Goal: Task Accomplishment & Management: Manage account settings

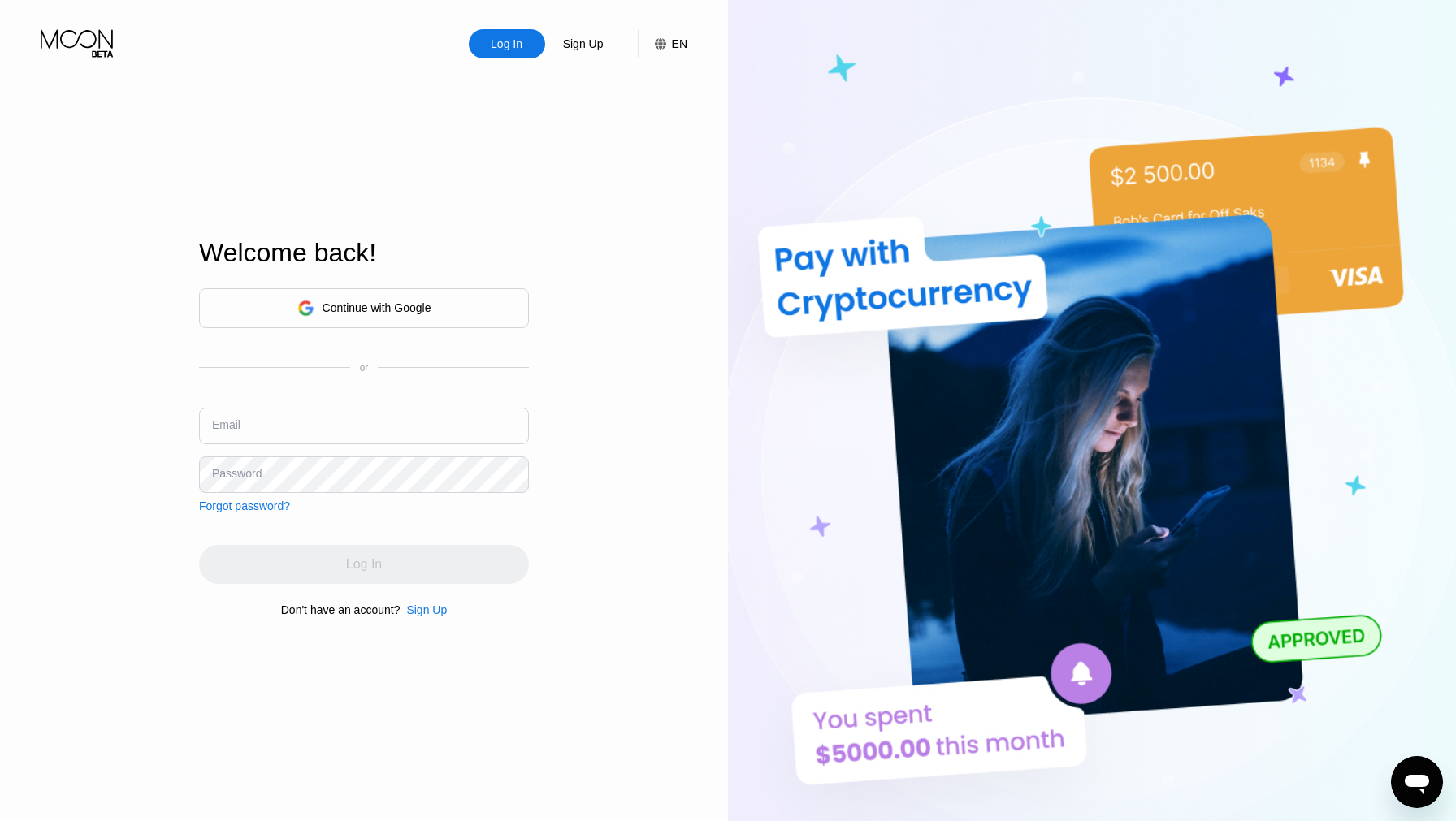
click at [455, 415] on input "text" at bounding box center [364, 426] width 330 height 37
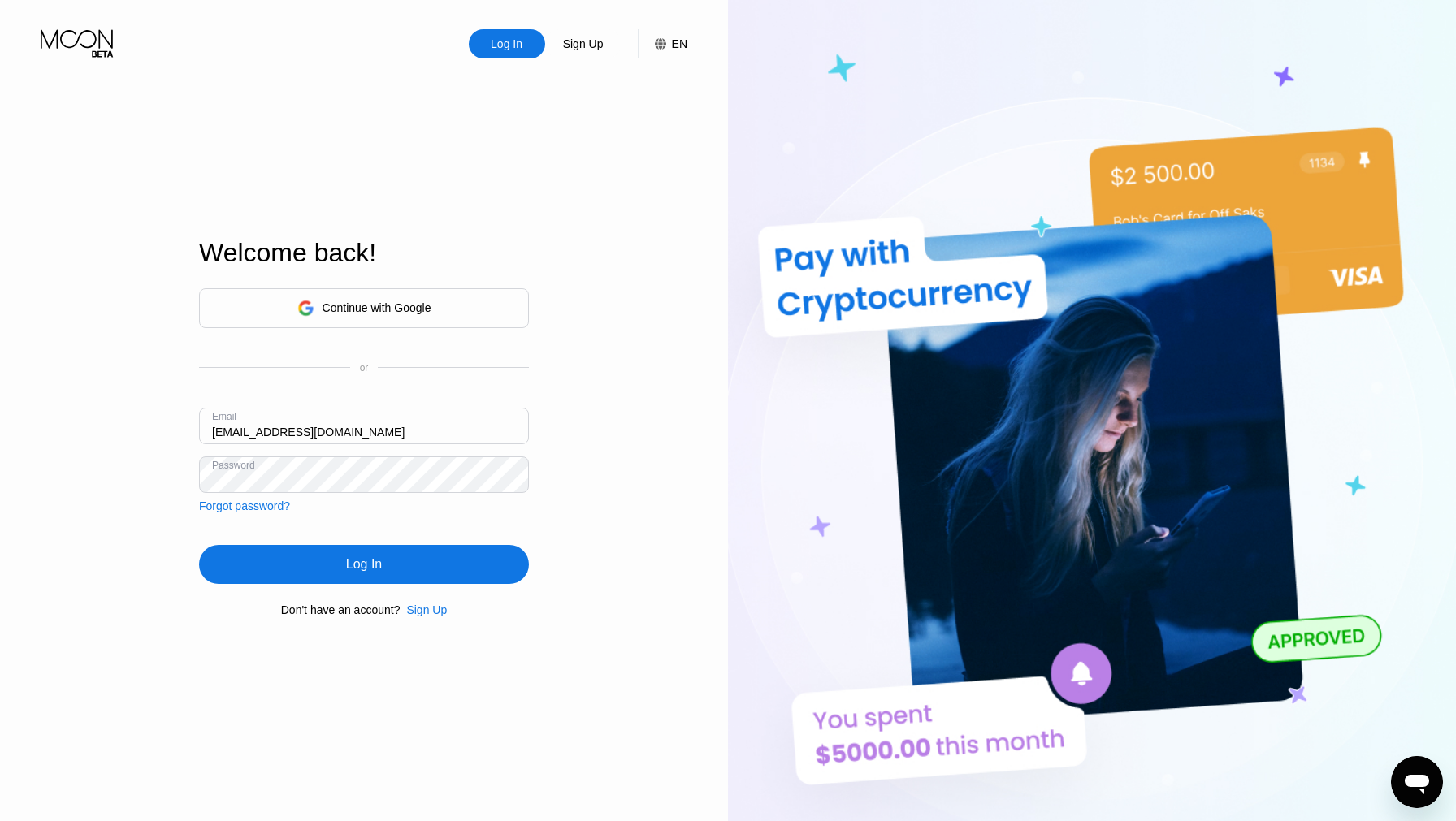
type input "[EMAIL_ADDRESS][DOMAIN_NAME]"
click at [371, 563] on div "Log In" at bounding box center [364, 564] width 36 height 17
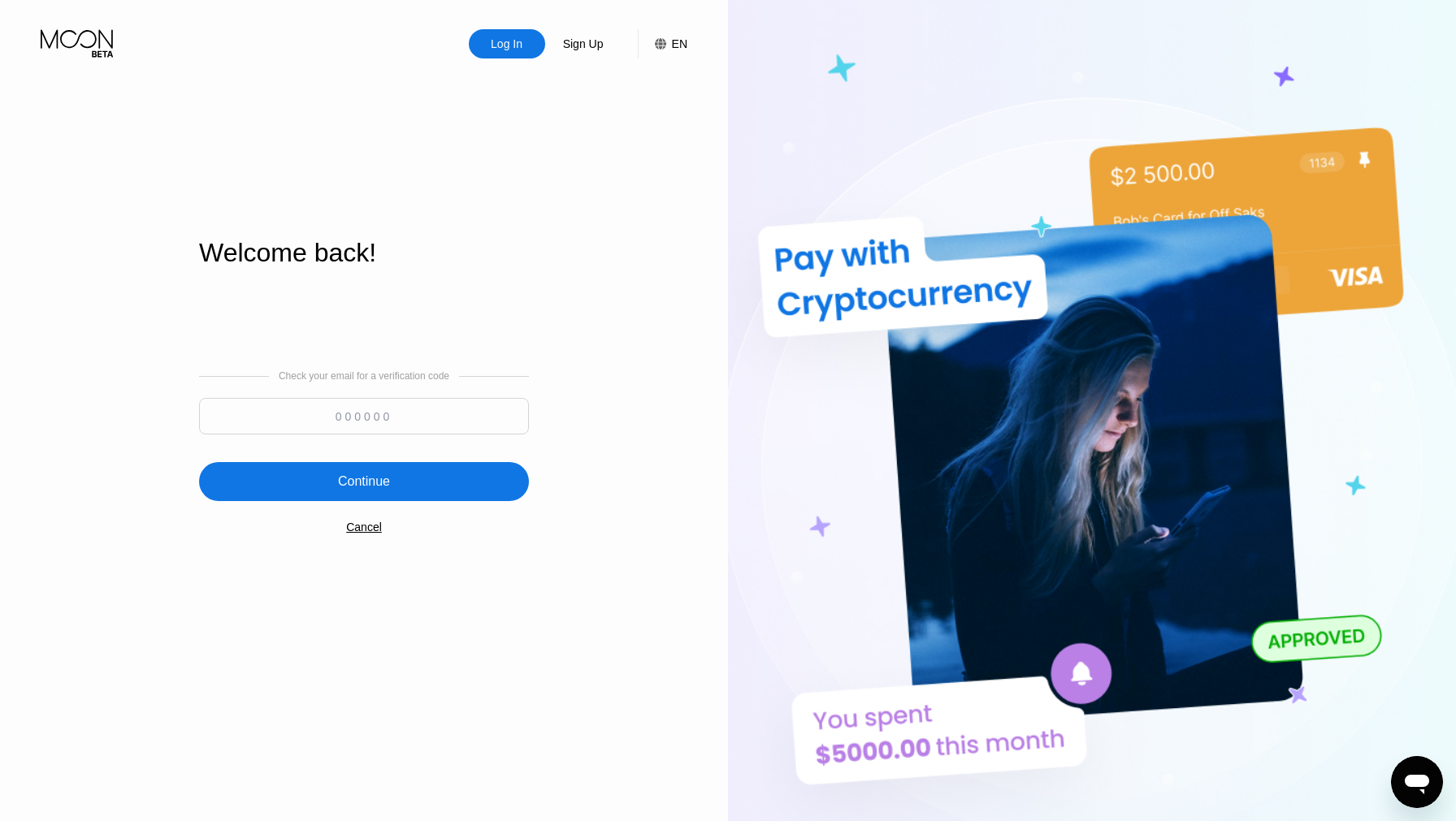
click at [398, 420] on input at bounding box center [364, 416] width 330 height 37
paste input "970933"
type input "970933"
click at [368, 473] on div "Continue" at bounding box center [364, 482] width 330 height 39
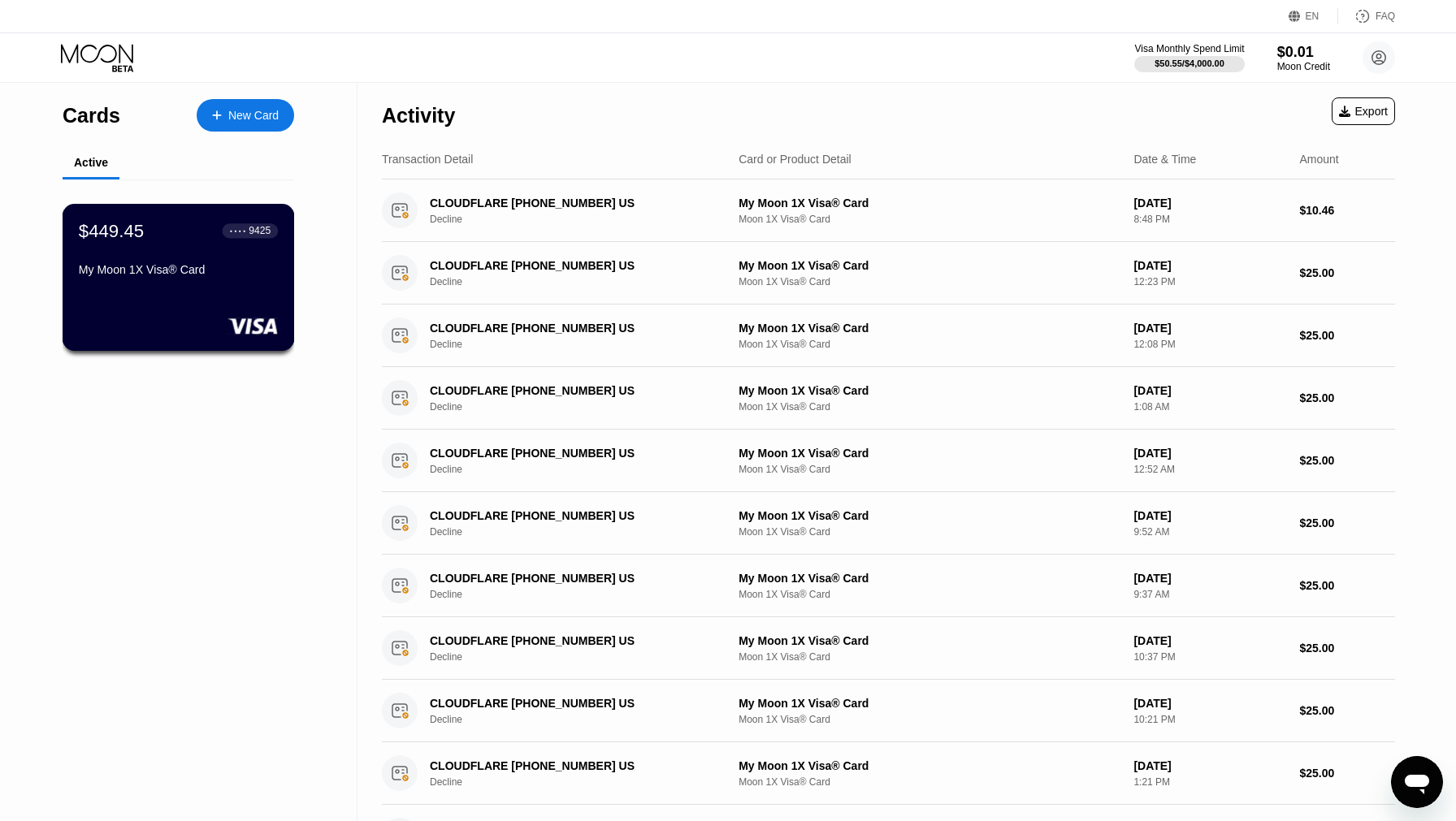
click at [248, 227] on div "9425" at bounding box center [259, 231] width 22 height 12
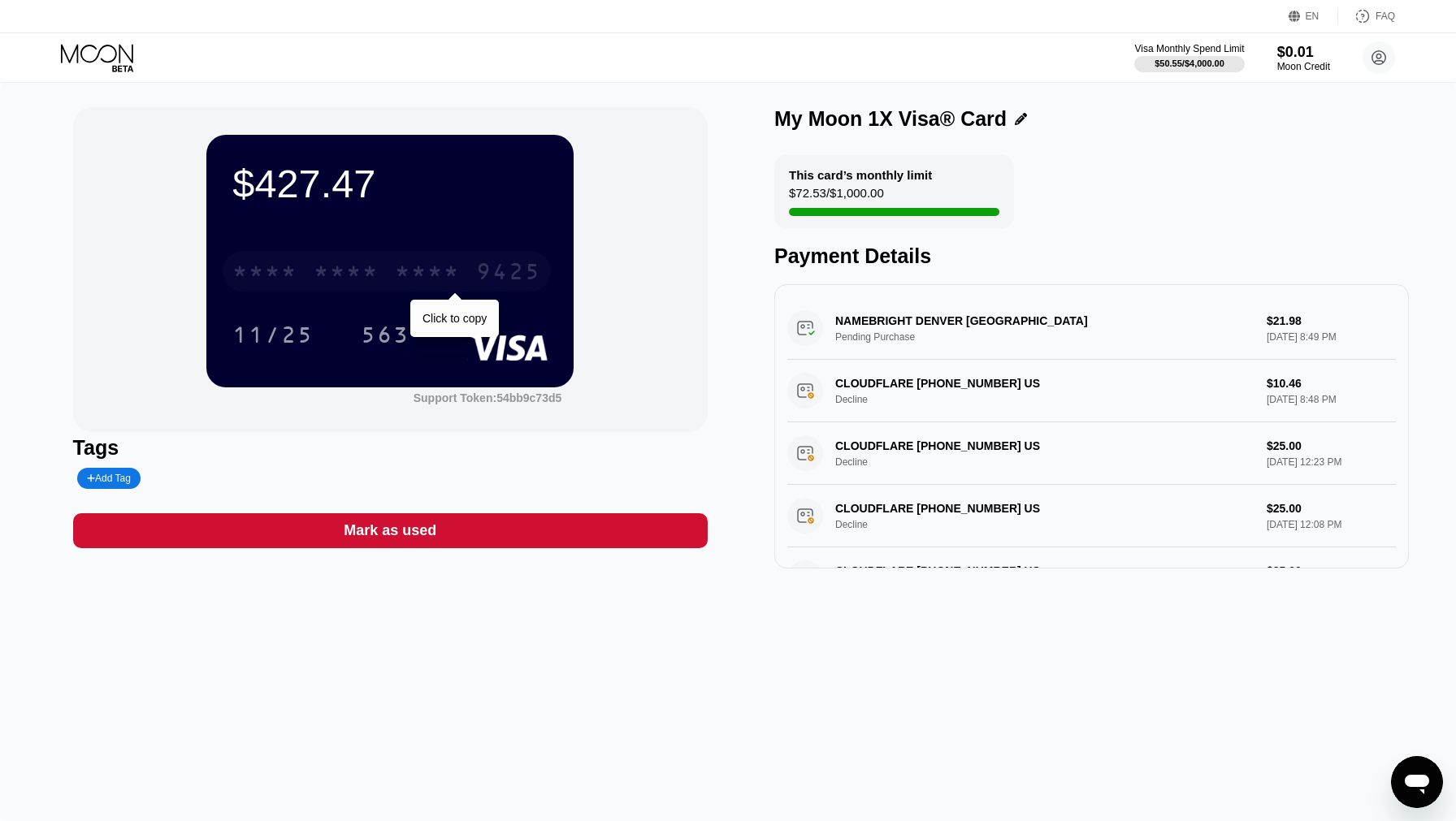
click at [437, 264] on div "* * * *" at bounding box center [427, 273] width 65 height 26
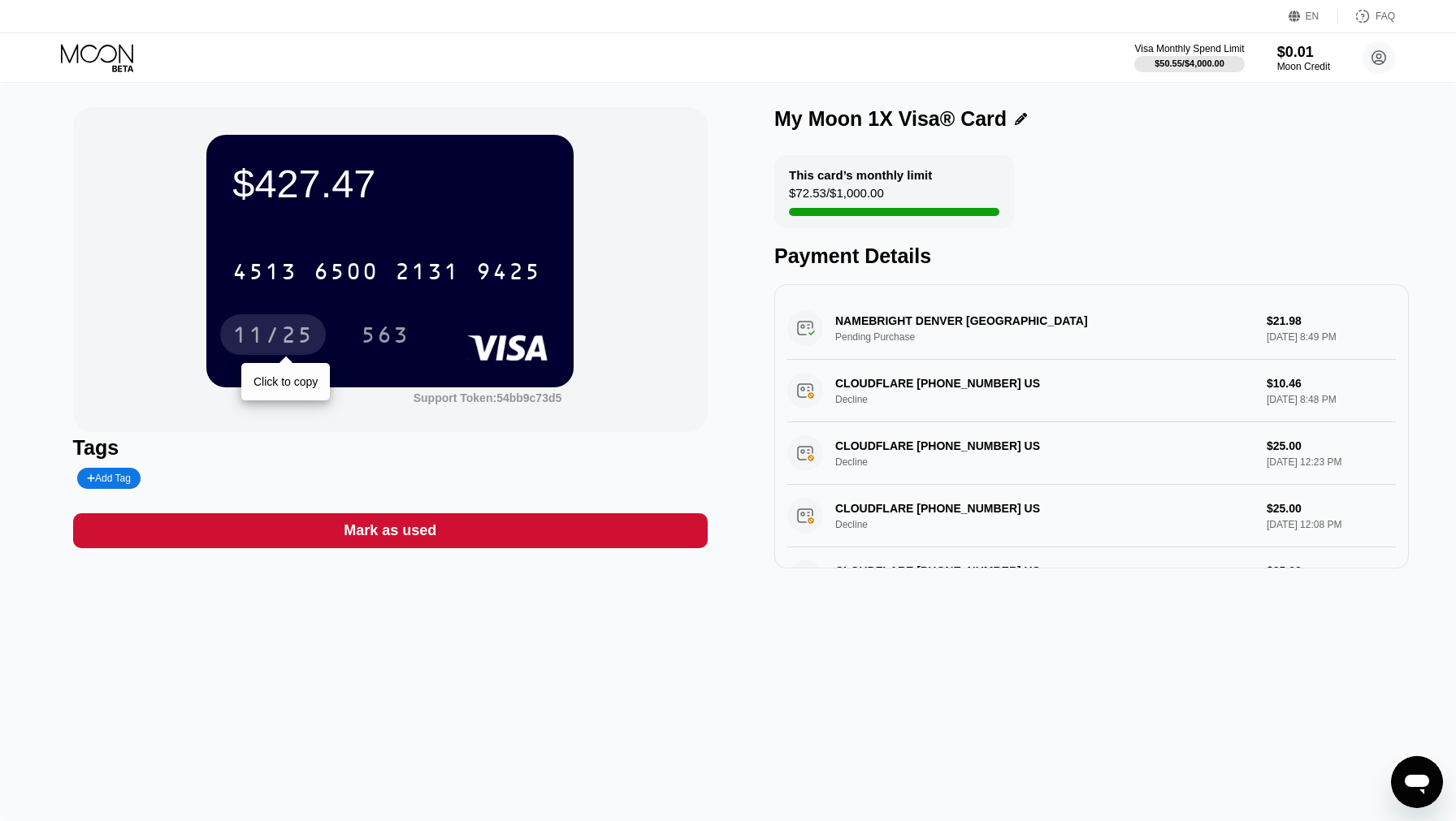
click at [273, 346] on div "11/25" at bounding box center [273, 337] width 81 height 26
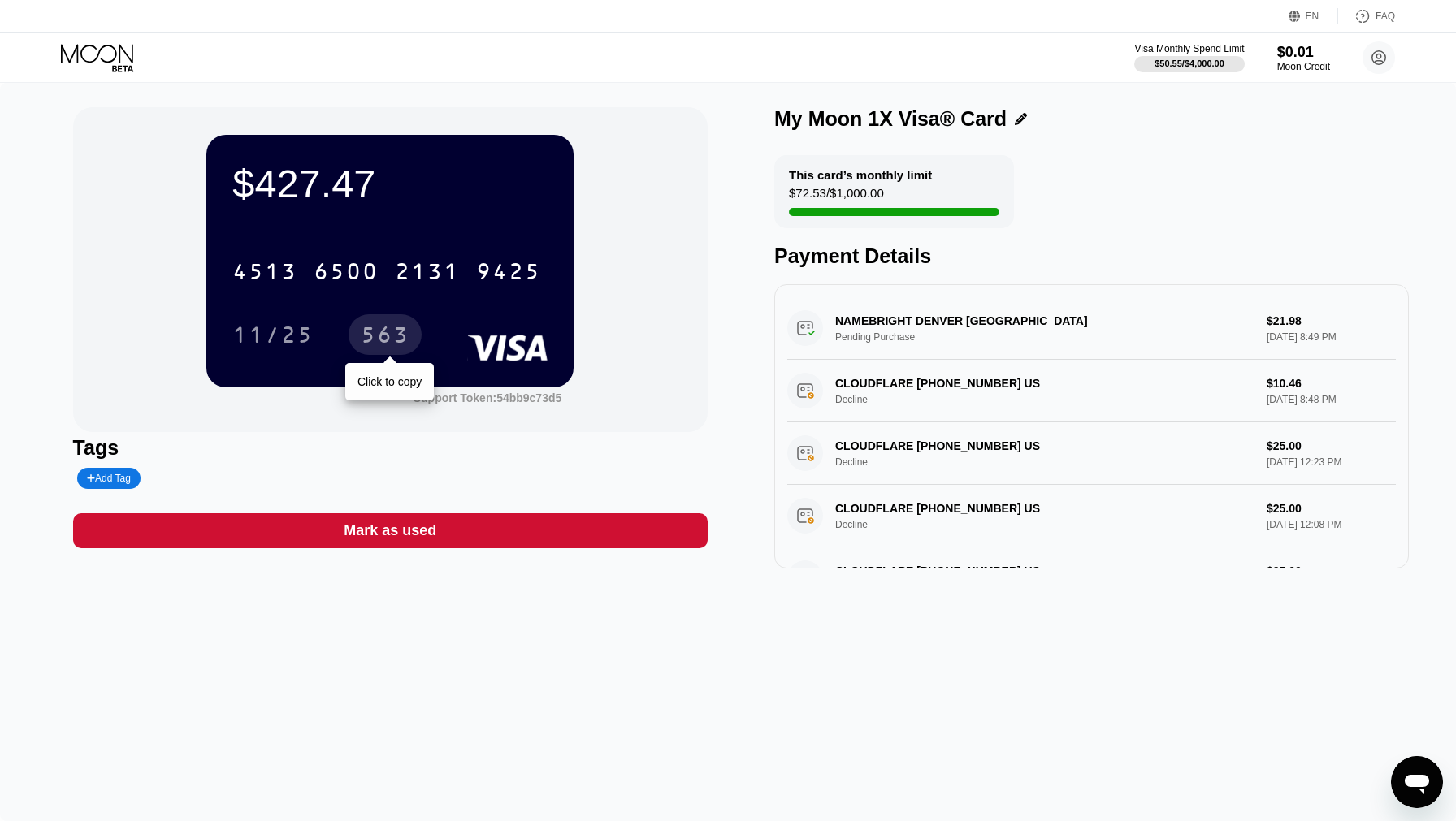
click at [389, 332] on div "563" at bounding box center [385, 337] width 49 height 26
click at [101, 62] on icon at bounding box center [99, 57] width 76 height 28
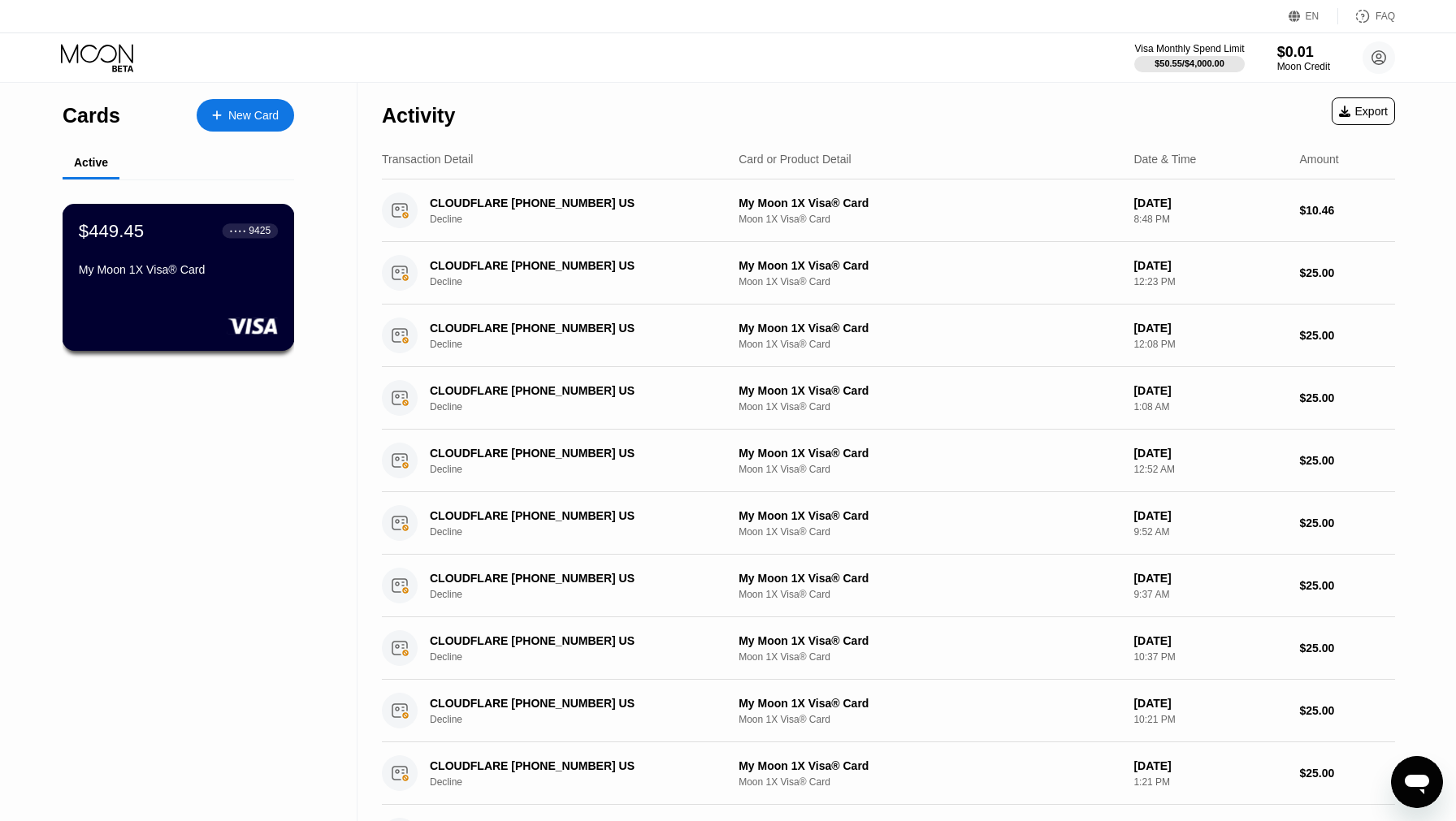
click at [253, 275] on div "My Moon 1X Visa® Card" at bounding box center [178, 268] width 200 height 13
